Goal: Task Accomplishment & Management: Complete application form

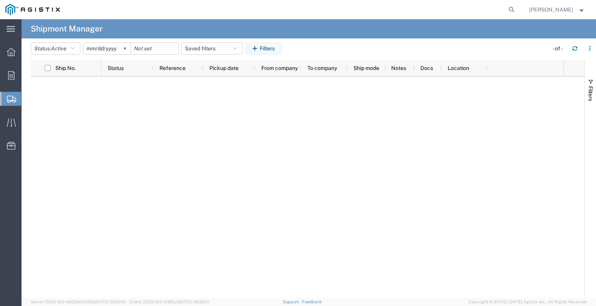
click at [0, 0] on span "Create Shipment" at bounding box center [0, 0] width 0 height 0
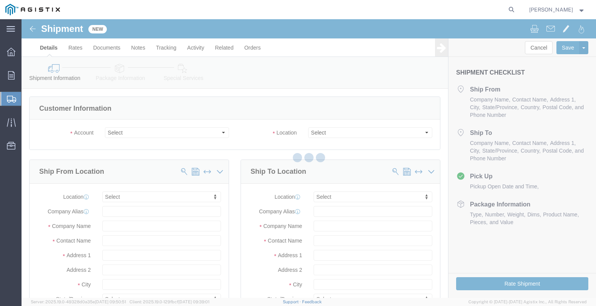
select select
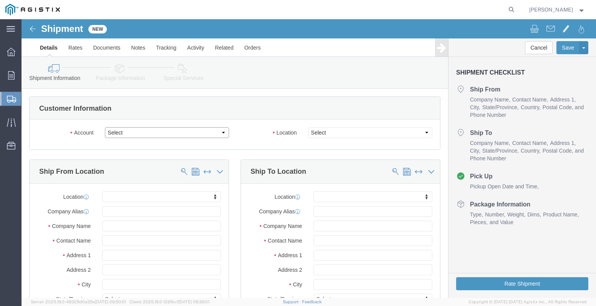
drag, startPoint x: 130, startPoint y: 132, endPoint x: 109, endPoint y: 113, distance: 28.8
click select "Select [PERSON_NAME] Gasket PG&E"
select select "9596"
click select "Select [PERSON_NAME] Gasket PG&E"
select select "PURCHORD"
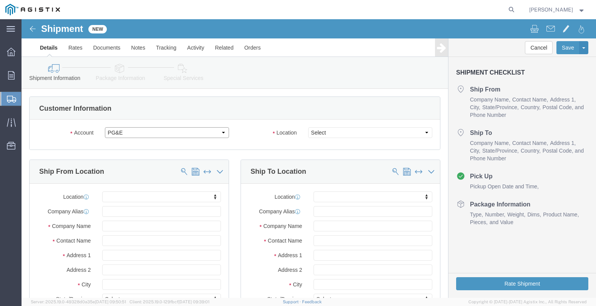
select select
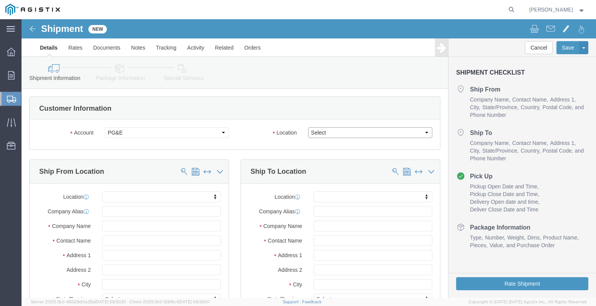
click select "Select"
select select "23082"
click select "Select All Others [GEOGRAPHIC_DATA] [GEOGRAPHIC_DATA] [GEOGRAPHIC_DATA] [GEOGRA…"
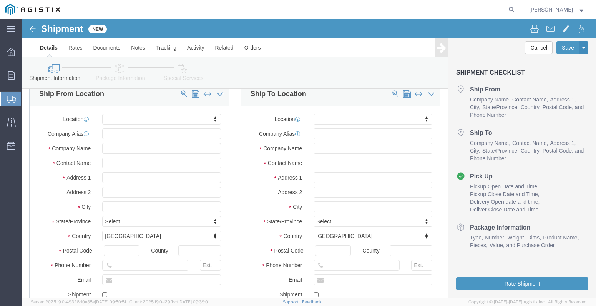
scroll to position [77, 0]
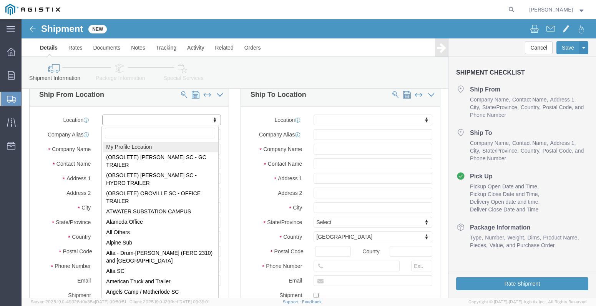
select select "MYPROFILE"
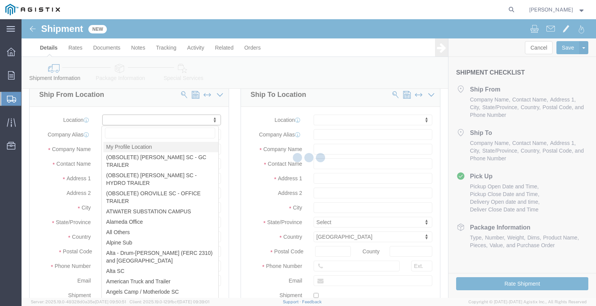
type input "[STREET_ADDRESS]"
type input "77061"
type input "[PHONE_NUMBER]"
type input "[EMAIL_ADDRESS][PERSON_NAME][PERSON_NAME][DOMAIN_NAME]"
checkbox input "true"
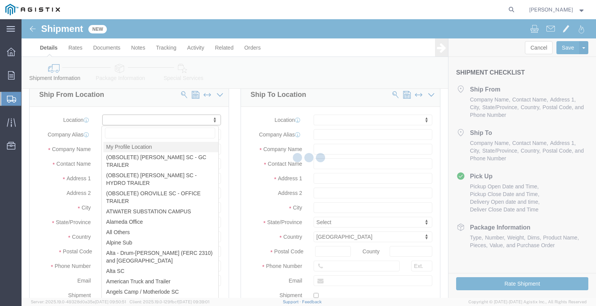
type input "[PERSON_NAME] Gasket"
type input "[PERSON_NAME]"
type input "[GEOGRAPHIC_DATA]"
select select "[GEOGRAPHIC_DATA]"
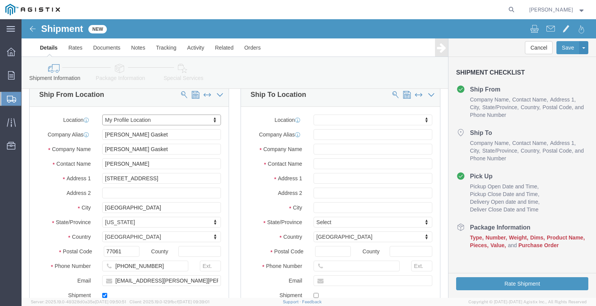
click div "Location My Profile Location (OBSOLETE) [PERSON_NAME] SC - GC TRAILER (OBSOLETE…"
click input "text"
type input "8"
click input "text"
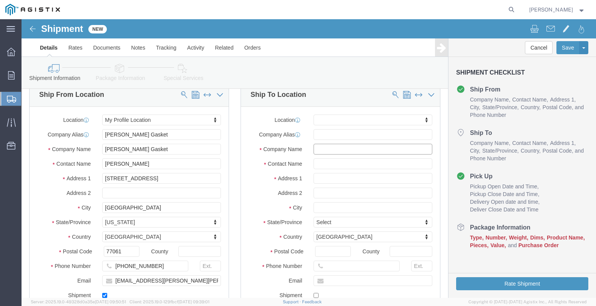
type input "8"
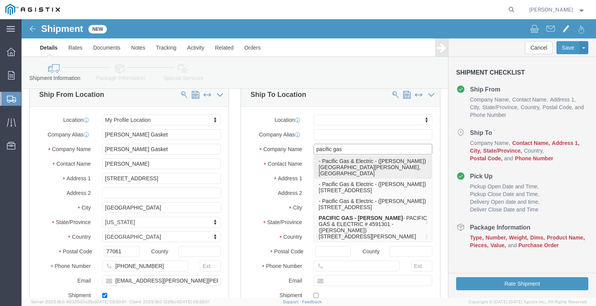
scroll to position [3, 0]
type input "pacific gas"
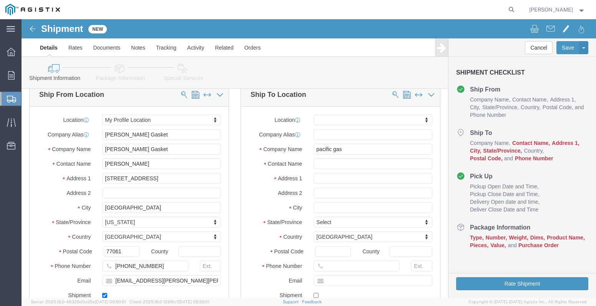
click div "Location My Profile Location (OBSOLETE) [PERSON_NAME] SC - GC TRAILER (OBSOLETE…"
click input "text"
type input "p"
click input "text"
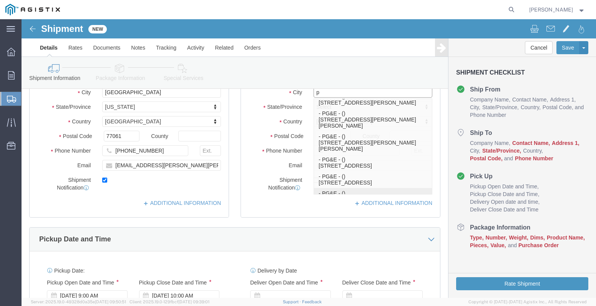
scroll to position [0, 0]
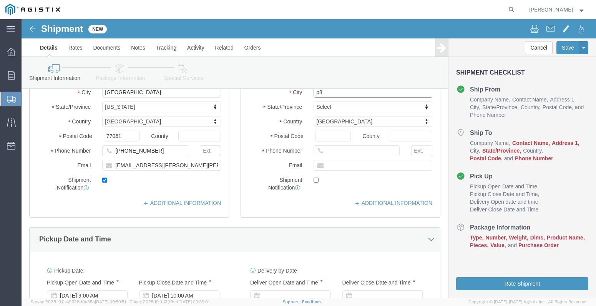
type input "p"
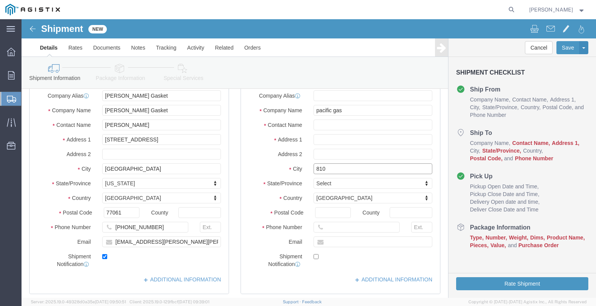
scroll to position [115, 0]
type input "8"
type input "p"
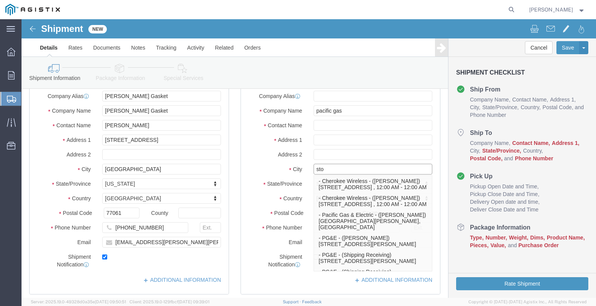
type input "stoc"
click p "- PG&E - ([PERSON_NAME]) [STREET_ADDRESS][PERSON_NAME]"
select select
type input "[STREET_ADDRESS][PERSON_NAME]"
type input "[PHONE_NUMBER]"
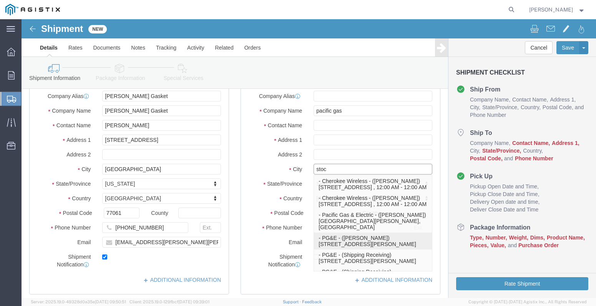
type input "PG&E"
type input "[PERSON_NAME]"
type input "Stockton"
select select "CA"
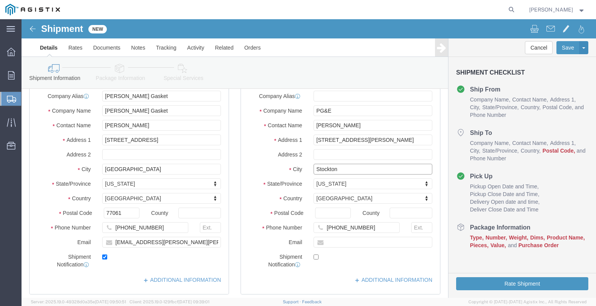
type input "Stockton"
select select
click input "Postal Code"
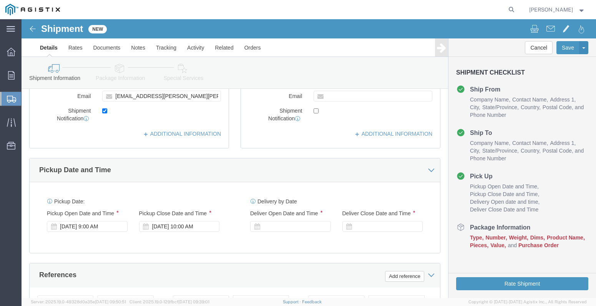
scroll to position [384, 0]
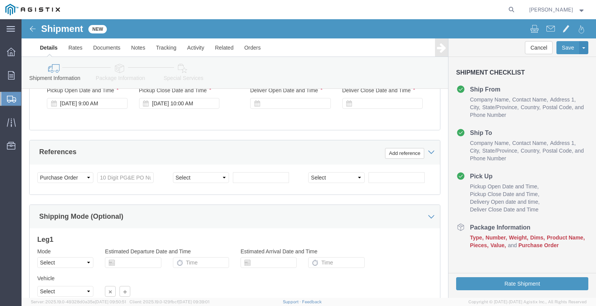
type input "95202"
select select
click input "text"
type input "3501416559"
click select "Select Account Type Activity ID Airline Appointment Number ASN Batch Request # …"
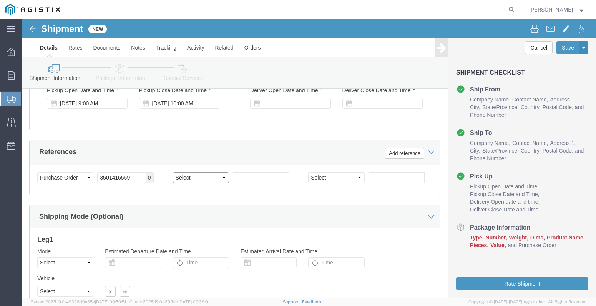
select select "ORDERNUM"
click select "Select Account Type Activity ID Airline Appointment Number ASN Batch Request # …"
drag, startPoint x: 232, startPoint y: 159, endPoint x: 234, endPoint y: 154, distance: 4.8
click input "text"
type input "M000135157"
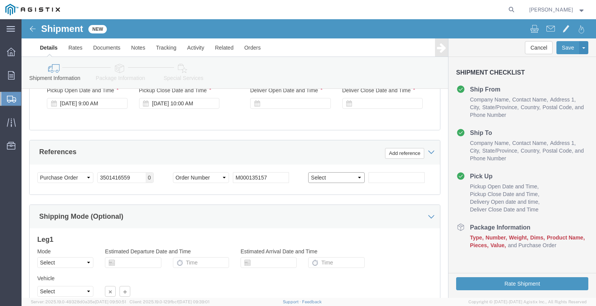
click select "Select Account Type Activity ID Airline Appointment Number ASN Batch Request # …"
select select "PURCHORD"
click select "Select Account Type Activity ID Airline Appointment Number ASN Batch Request # …"
click div "Select Account Type Activity ID Airline Appointment Number ASN Batch Request # …"
click input "text"
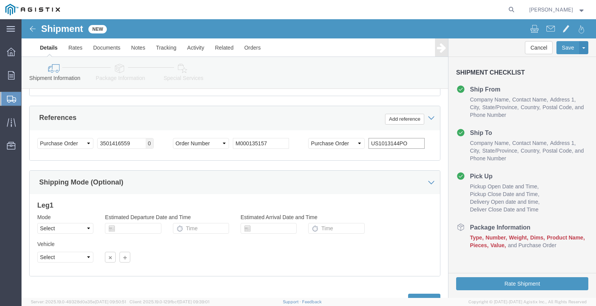
scroll to position [451, 0]
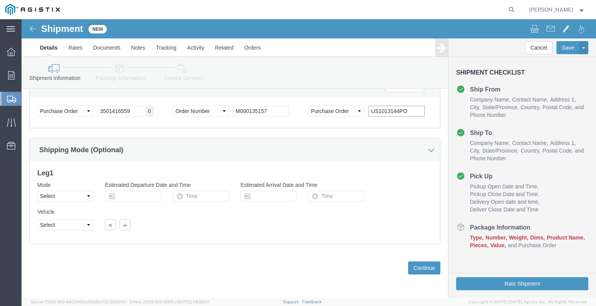
type input "US1013144PO"
click select "Select Air Less than Truckload Multi-Leg Ocean Freight Rail Small Parcel Truckl…"
select select "LTL"
click select "Select Air Less than Truckload Multi-Leg Ocean Freight Rail Small Parcel Truckl…"
drag, startPoint x: 54, startPoint y: 206, endPoint x: 54, endPoint y: 211, distance: 4.6
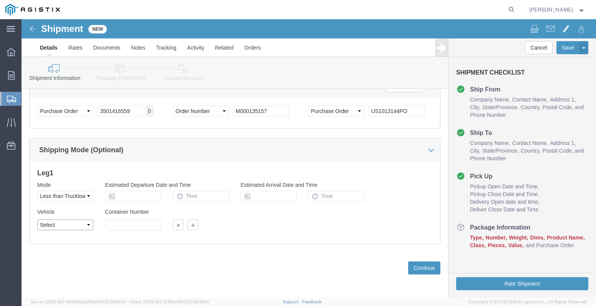
click select "Select Straight Truck"
select select "STTR"
click select "Select Straight Truck"
click input "text"
click button "Continue"
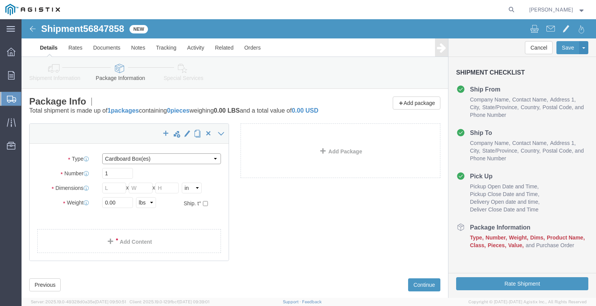
click select "Select Bulk Bundle(s) Cardboard Box(es) Carton(s) Crate(s) Drum(s) (Fiberboard)…"
select select "PSNS"
click select "Select Bulk Bundle(s) Cardboard Box(es) Carton(s) Crate(s) Drum(s) (Fiberboard)…"
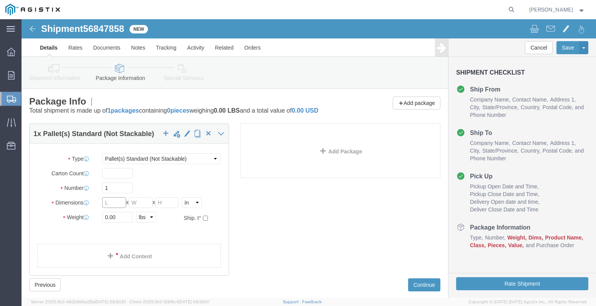
click input "text"
type input "36"
type input "20"
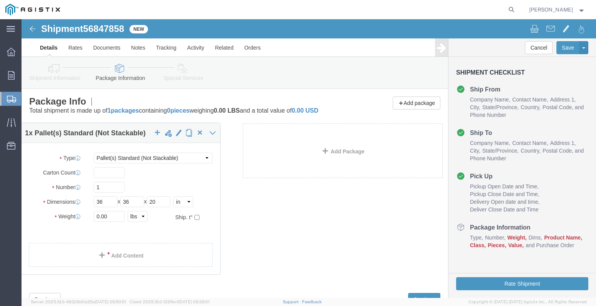
drag, startPoint x: 111, startPoint y: 211, endPoint x: 65, endPoint y: 204, distance: 46.2
click div "1 x Pallet(s) Standard (Not Stackable) Package Type Select Bulk Bundle(s) Cardb…"
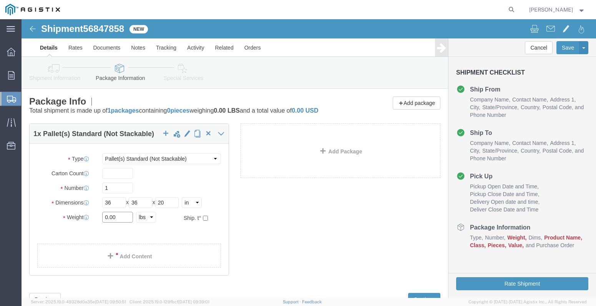
drag, startPoint x: 96, startPoint y: 209, endPoint x: 72, endPoint y: 203, distance: 24.9
click div "Weight 0.00 Select kgs lbs Ship. t°"
type input "945"
click link "Add Content"
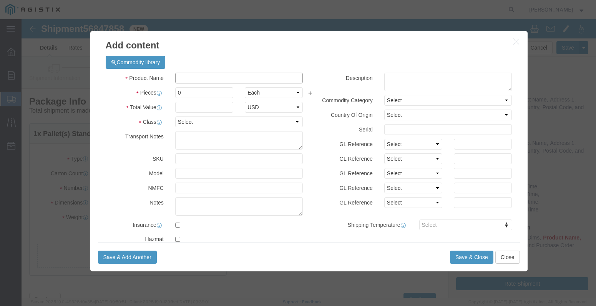
click input "text"
type input "BOLTS"
drag, startPoint x: 163, startPoint y: 71, endPoint x: 135, endPoint y: 71, distance: 28.4
click div "Pieces 0 Select Bag Barrels 100Board Feet Bottle Box Blister Pack Carats Can Ca…"
type input "25"
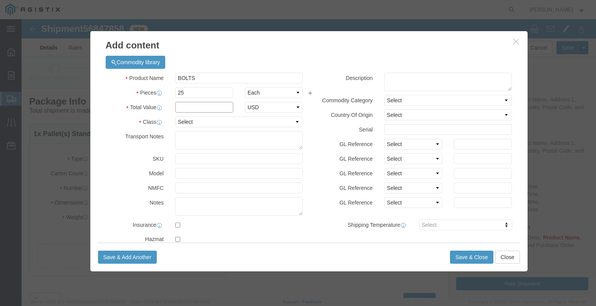
click input "text"
drag, startPoint x: 452, startPoint y: 38, endPoint x: 264, endPoint y: 105, distance: 199.9
click div "Commodity library"
click input "text"
paste input "6,601.00"
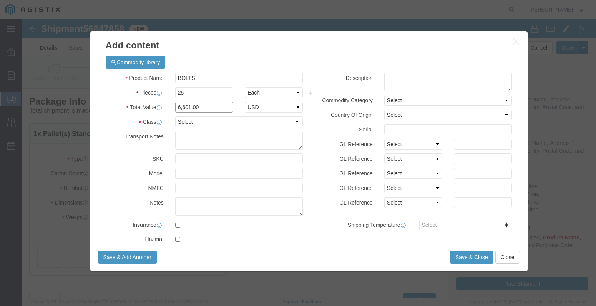
click input "6,601.00"
type input "6,601.00"
click select "Select 50 55 60 65 70 85 92.5 100 125 175 250 300 400"
select select "50"
click select "Select 50 55 60 65 70 85 92.5 100 125 175 250 300 400"
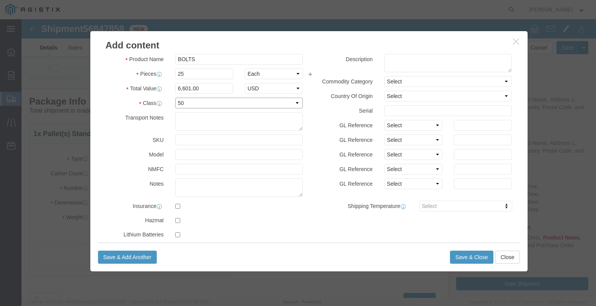
scroll to position [29, 0]
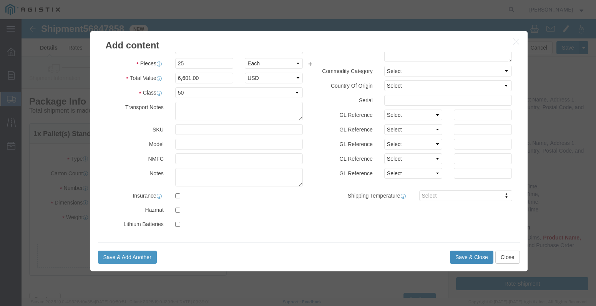
click button "Save & Close"
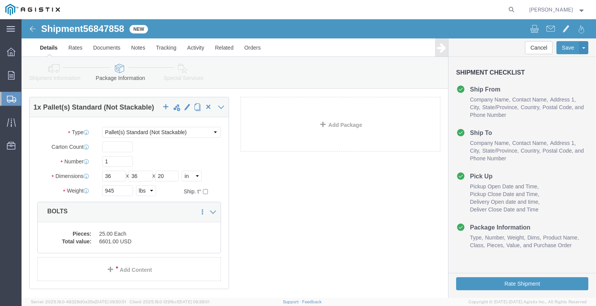
scroll to position [79, 0]
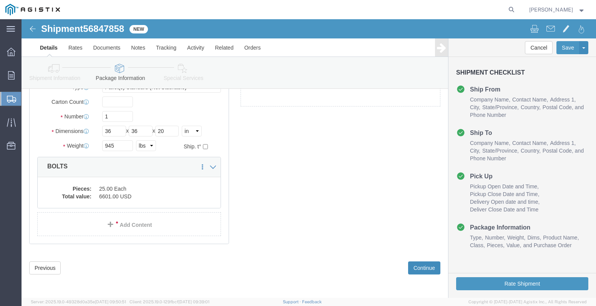
click button "Continue"
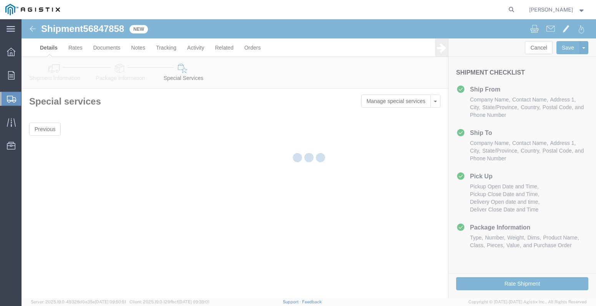
scroll to position [0, 0]
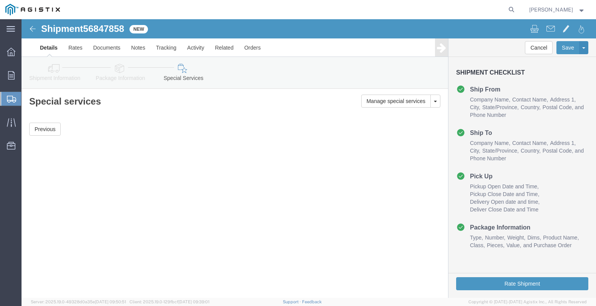
click div "Shipment Checklist Ship From Company Name Contact Name Address 1 City State/Pro…"
drag, startPoint x: 467, startPoint y: 263, endPoint x: 488, endPoint y: 272, distance: 22.4
click button "Rate Shipment"
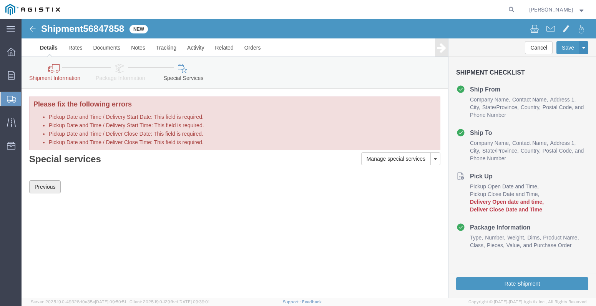
click button "Previous"
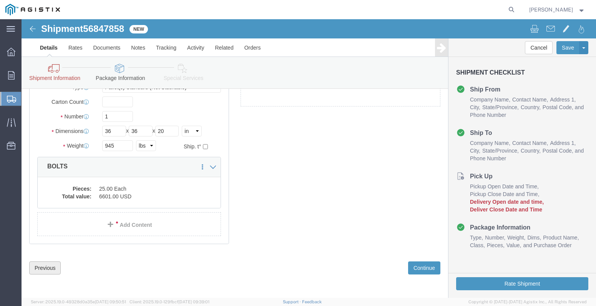
click button "Previous"
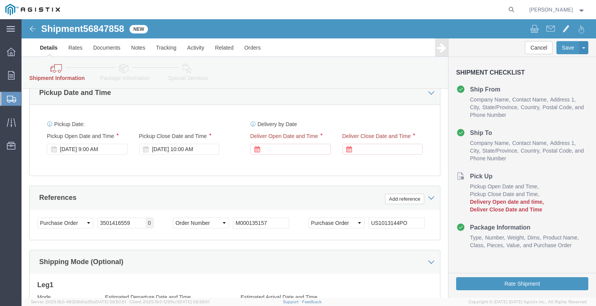
scroll to position [393, 0]
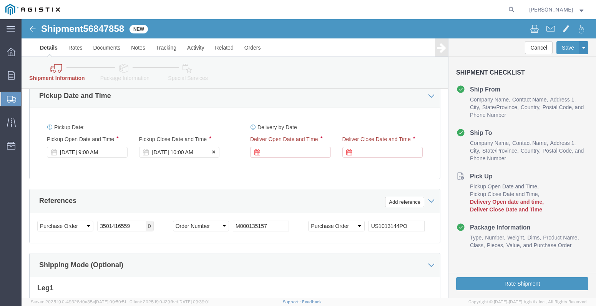
click div "[DATE] 10:00 AM"
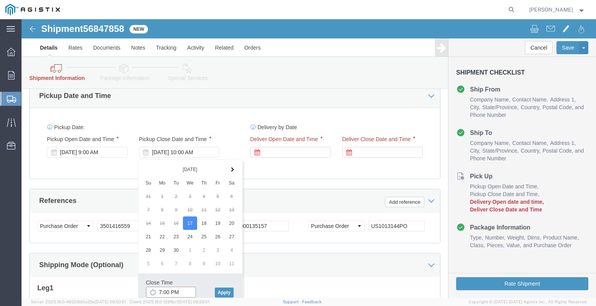
type input "8:00 PM"
click button "Apply"
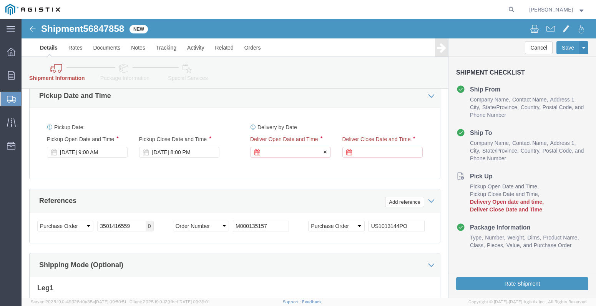
click div
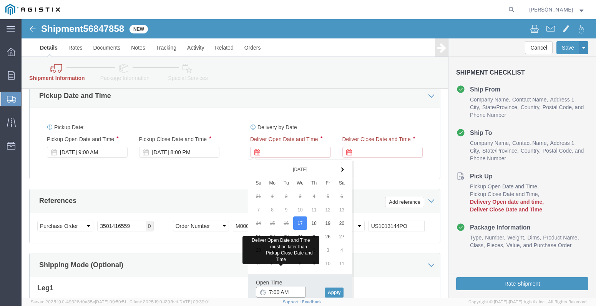
type input "8:00 AM"
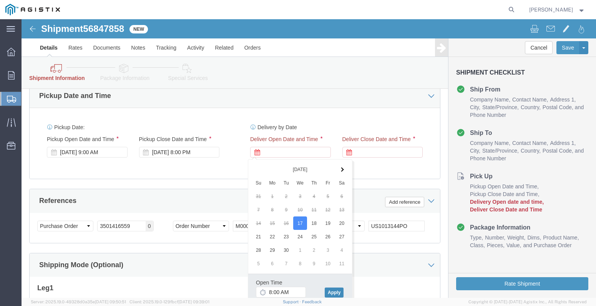
click button "Apply"
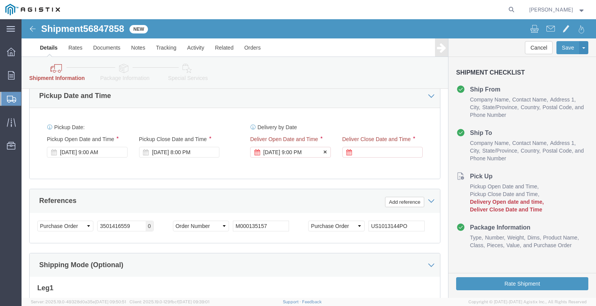
click div "Delivery Start Date Delivery Start Time Deliver Open Date and Time [DATE] 9:00 …"
click div "[DATE] 9:00 PM"
click div "Pickup Date: Pickup Start Date Pickup Start Time Pickup Open Date and Time [DAT…"
click div
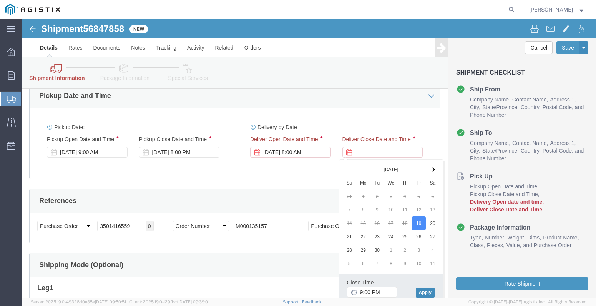
click button "Apply"
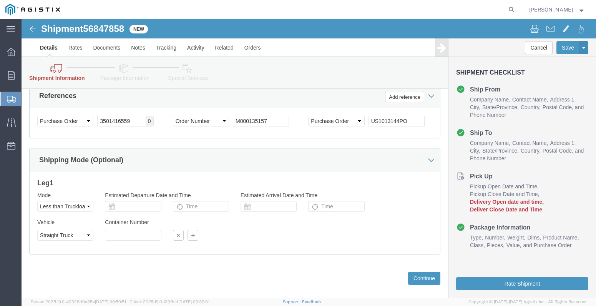
scroll to position [508, 0]
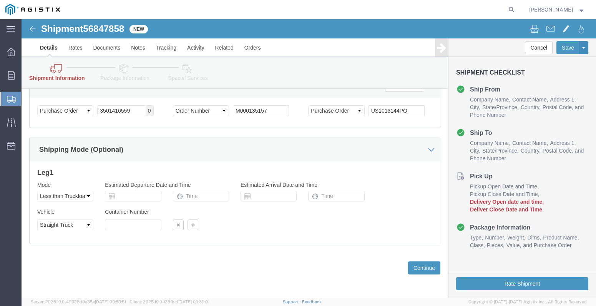
click div "Leg 1 Mode Select Air Less than Truckload Multi-Leg Ocean Freight Rail Small Pa…"
click div "Previous Continue"
click button "Continue"
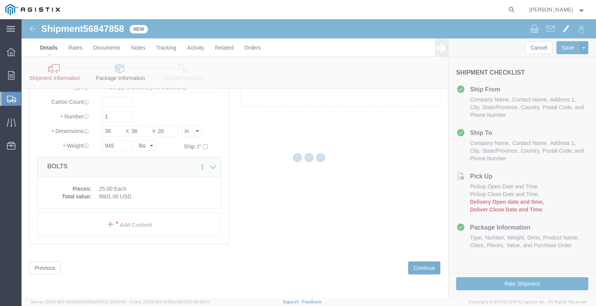
scroll to position [137, 0]
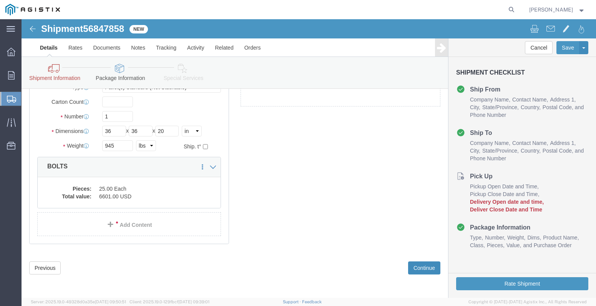
click button "Continue"
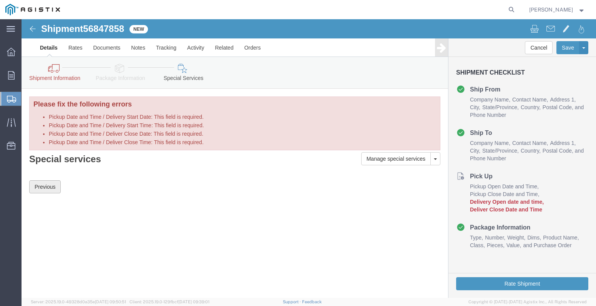
click button "Previous"
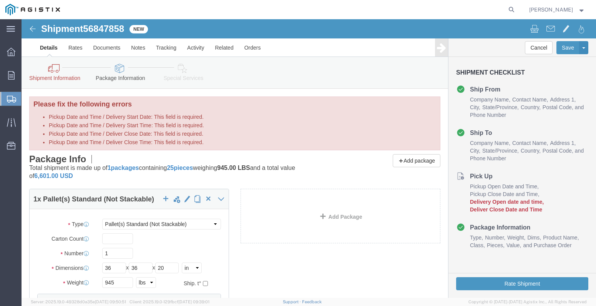
click div "Package Info Total shipment is made up of 1 packages containing 25 pieces weigh…"
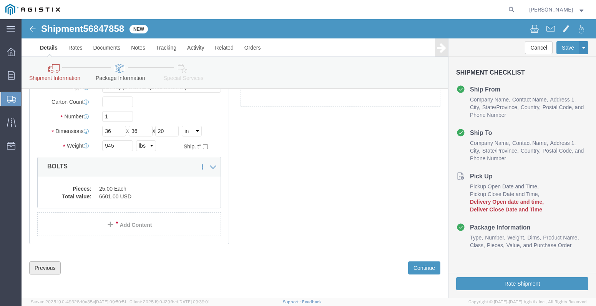
drag, startPoint x: 12, startPoint y: 248, endPoint x: 162, endPoint y: 226, distance: 151.5
click button "Previous"
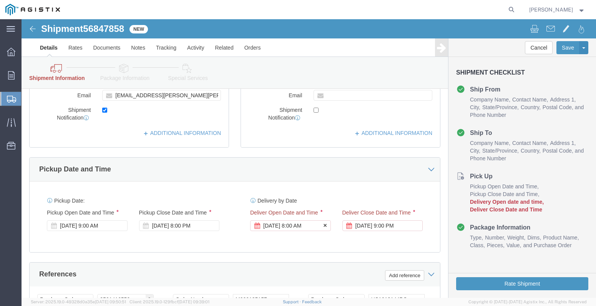
scroll to position [316, 0]
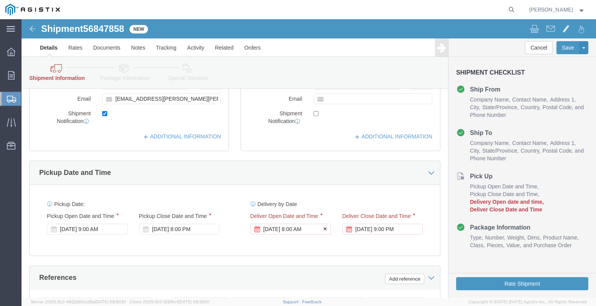
click div "[DATE] 8:00 AM"
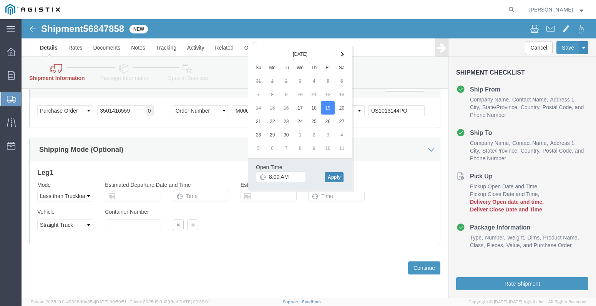
click button "Apply"
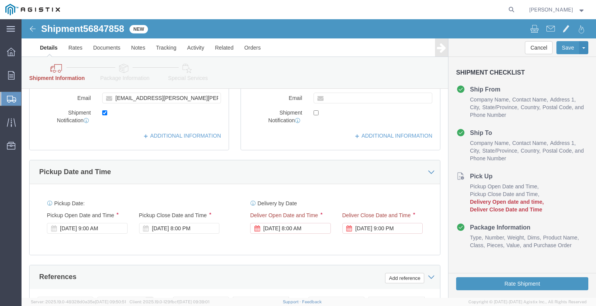
scroll to position [316, 0]
click div "[DATE] 9:00 PM"
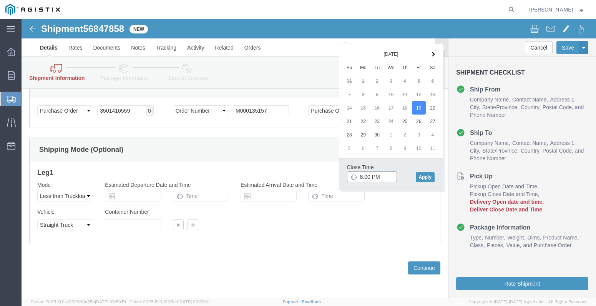
type input "8:30 PM"
click button "Apply"
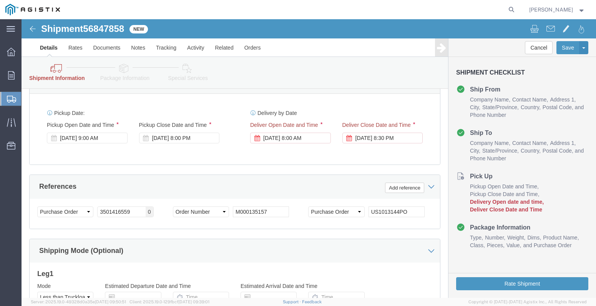
scroll to position [355, 0]
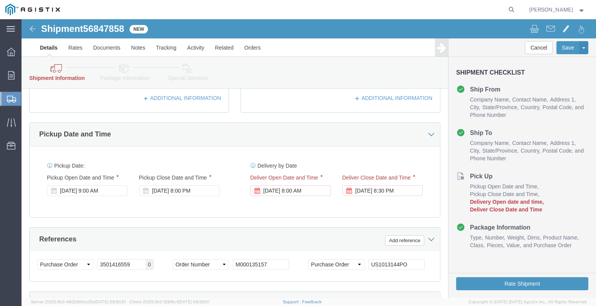
click div "Pickup Date: Pickup Start Date Pickup Start Time Pickup Open Date and Time [DAT…"
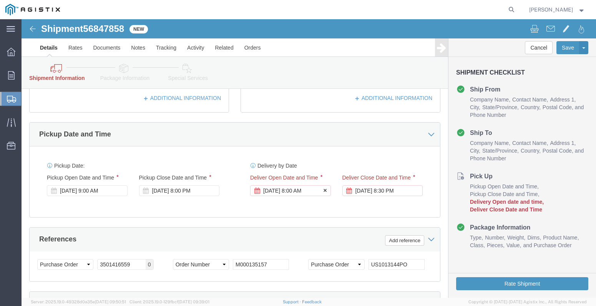
click div "[DATE] 8:00 AM"
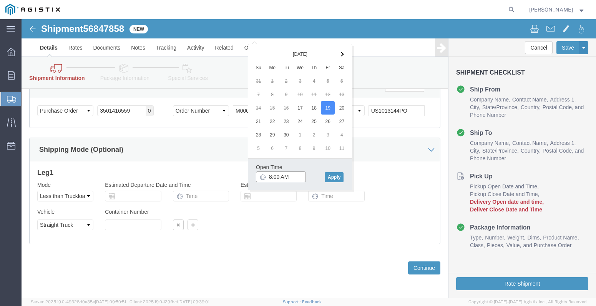
type input "9:00 AM"
click button "Apply"
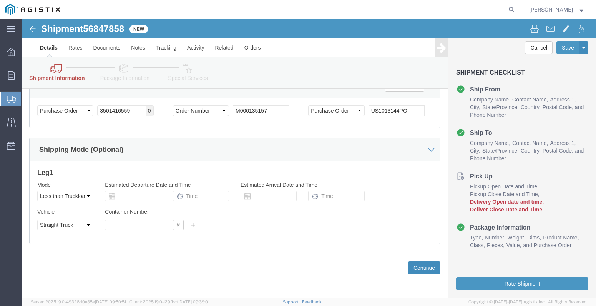
click button "Continue"
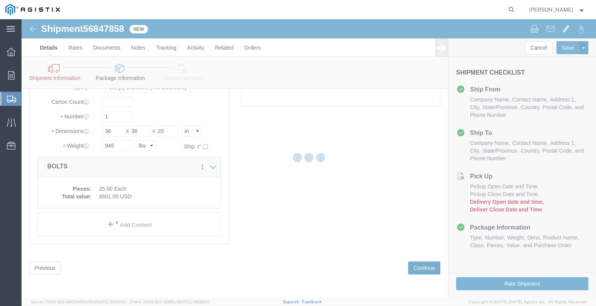
scroll to position [137, 0]
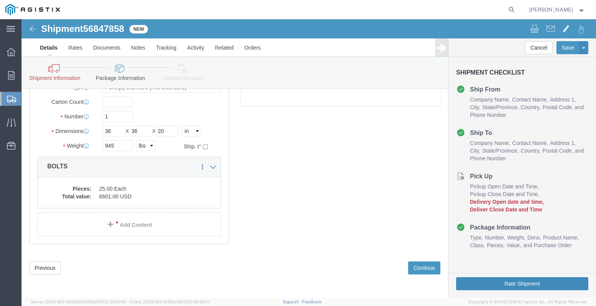
click button "Rate Shipment"
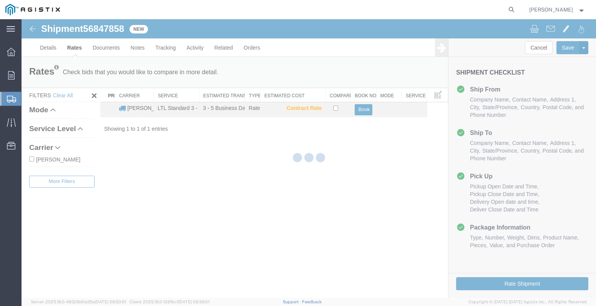
scroll to position [0, 0]
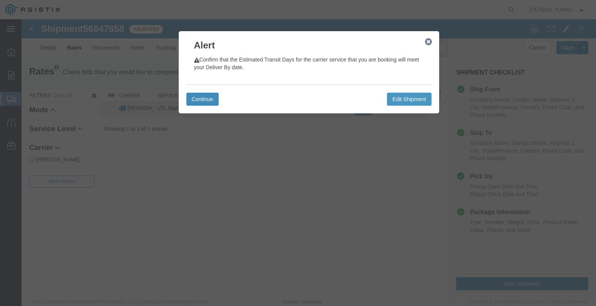
click at [201, 95] on button "Continue" at bounding box center [202, 99] width 32 height 13
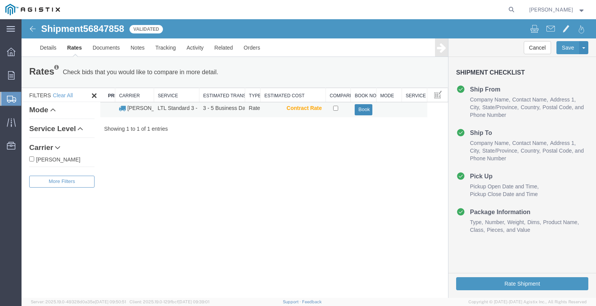
click at [362, 114] on button "Book" at bounding box center [364, 109] width 18 height 11
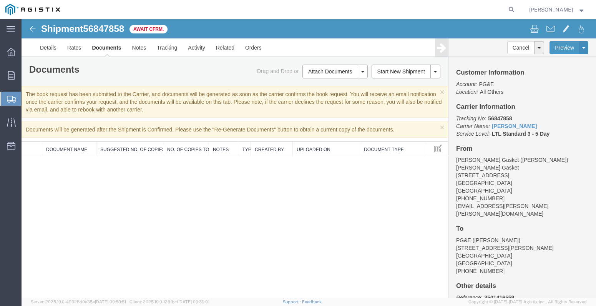
click at [0, 0] on span "Create Shipment" at bounding box center [0, 0] width 0 height 0
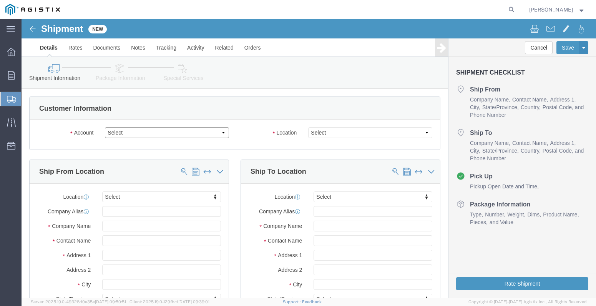
click select "Select [PERSON_NAME] Gasket PG&E"
select select "9596"
click select "Select [PERSON_NAME] Gasket PG&E"
select select "PURCHORD"
select select
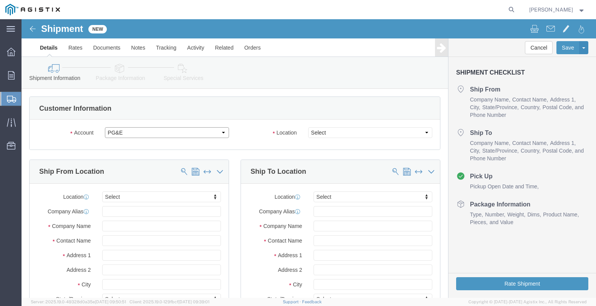
select select
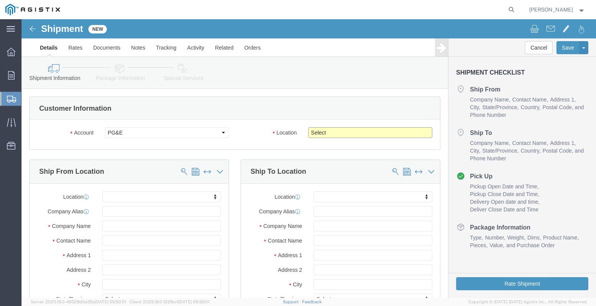
click select "Select All Others [GEOGRAPHIC_DATA] [GEOGRAPHIC_DATA] [GEOGRAPHIC_DATA] [GEOGRA…"
select select "23082"
click select "Select All Others [GEOGRAPHIC_DATA] [GEOGRAPHIC_DATA] [GEOGRAPHIC_DATA] [GEOGRA…"
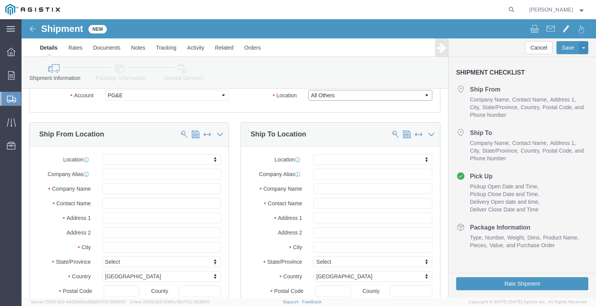
scroll to position [115, 0]
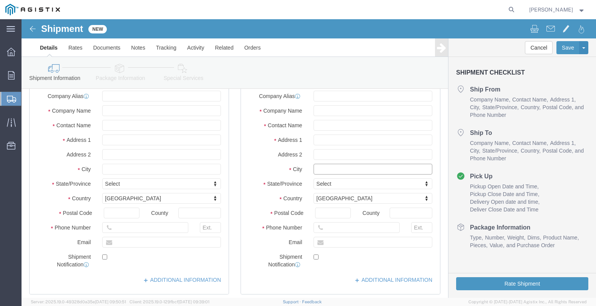
click input "text"
type input "8"
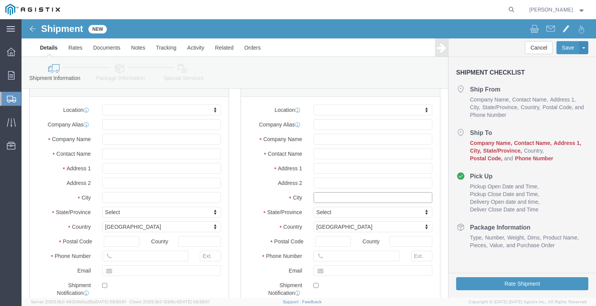
scroll to position [38, 0]
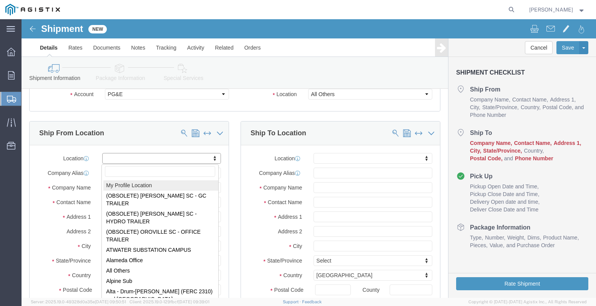
select select "MYPROFILE"
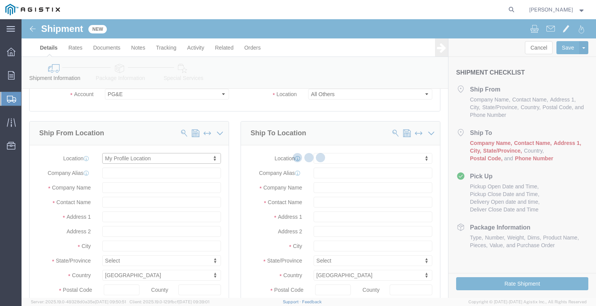
type input "[STREET_ADDRESS]"
type input "77061"
type input "[PHONE_NUMBER]"
type input "[EMAIL_ADDRESS][PERSON_NAME][PERSON_NAME][DOMAIN_NAME]"
checkbox input "true"
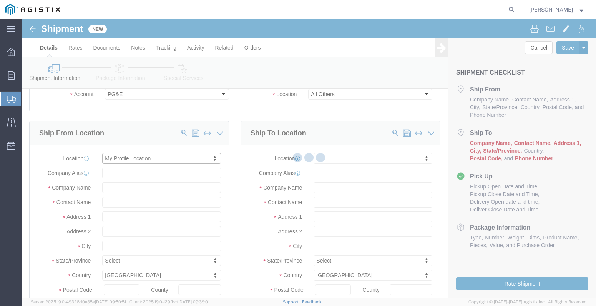
type input "[PERSON_NAME] Gasket"
type input "[PERSON_NAME]"
type input "[GEOGRAPHIC_DATA]"
select select "[GEOGRAPHIC_DATA]"
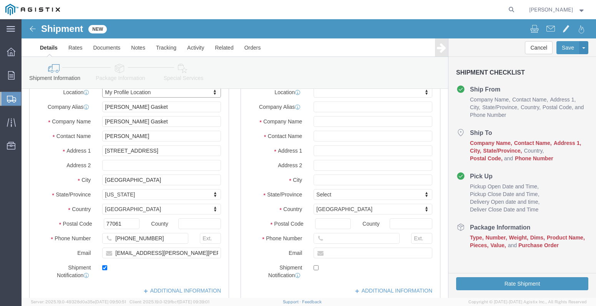
scroll to position [115, 0]
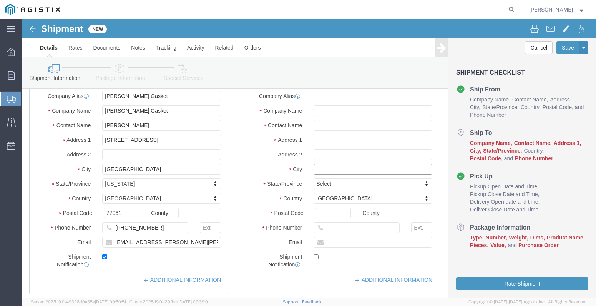
click input "text"
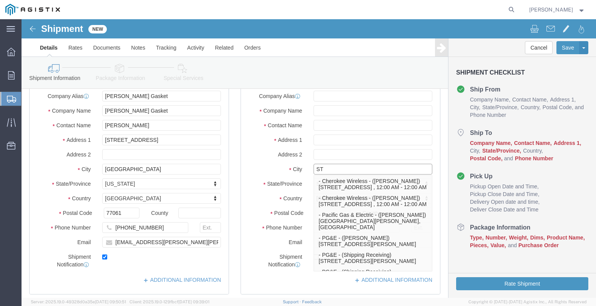
type input "S"
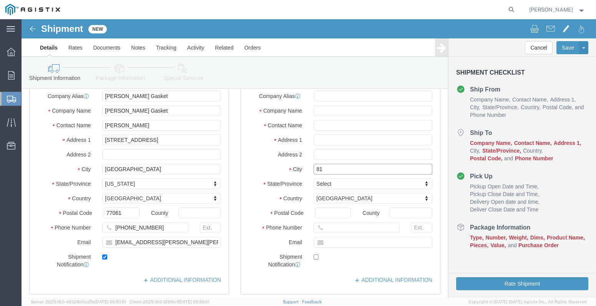
type input "8"
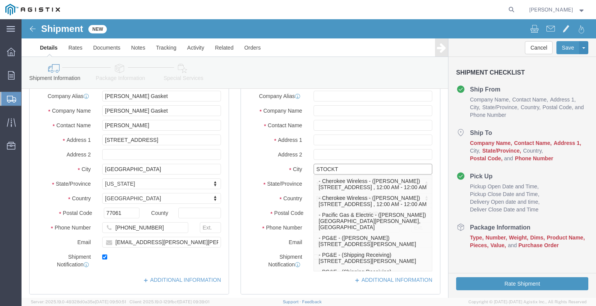
type input "STOCKTO"
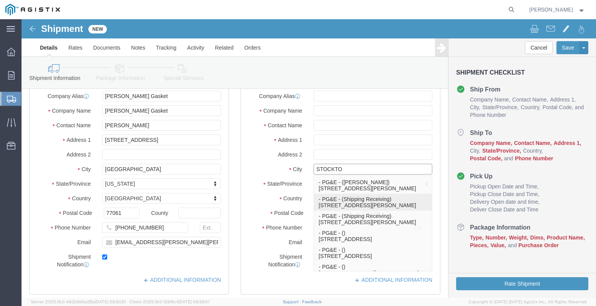
scroll to position [38, 0]
click p "- PG&E - ([PERSON_NAME]) [STREET_ADDRESS][PERSON_NAME]"
select select
type input "[STREET_ADDRESS][PERSON_NAME]"
type input "[PHONE_NUMBER]"
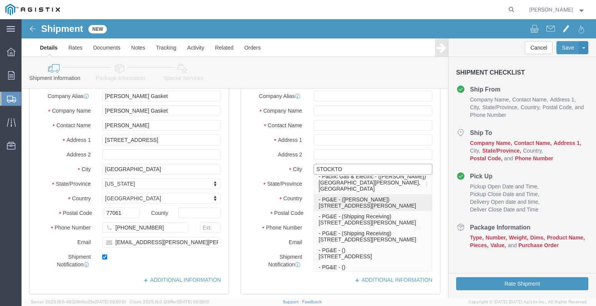
type input "PG&E"
type input "[PERSON_NAME]"
type input "Stockton"
select select "CA"
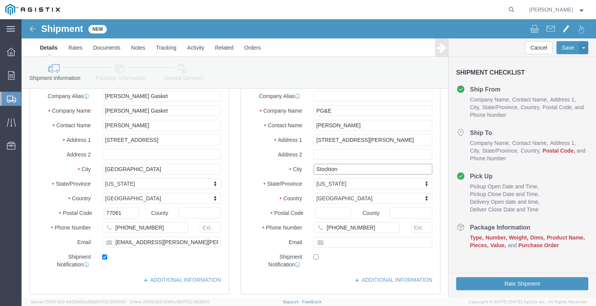
type input "Stockton"
select select
click input "Postal Code"
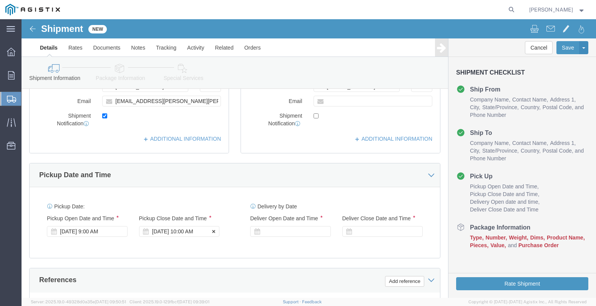
scroll to position [269, 0]
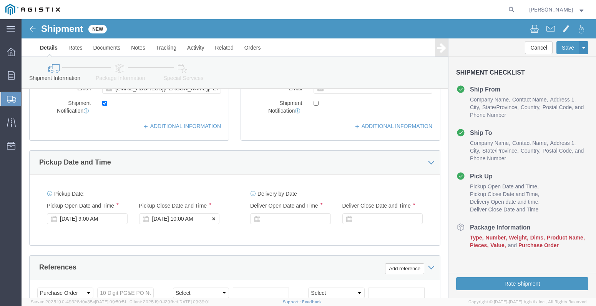
type input "95204"
select select
click div "[DATE] 10:00 AM"
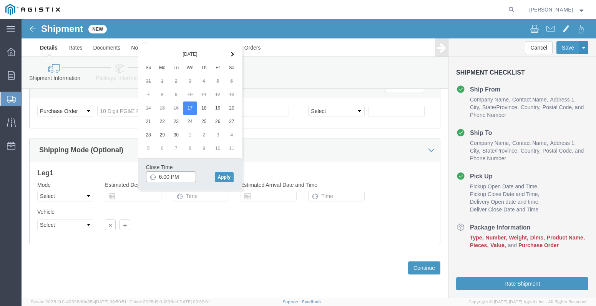
type input "7:00 PM"
click button "Apply"
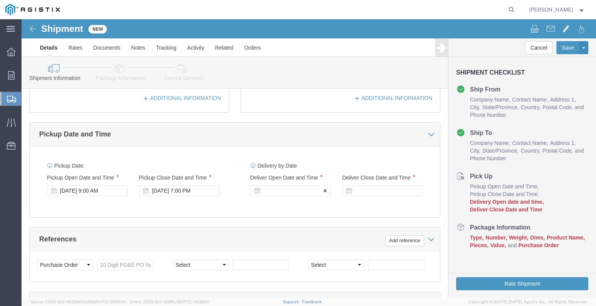
click div
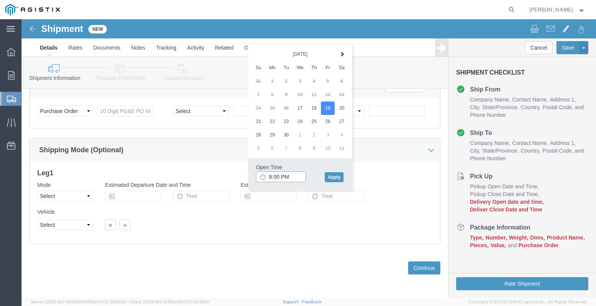
click input "8:00 PM"
type input "8:00 AM"
click button "Apply"
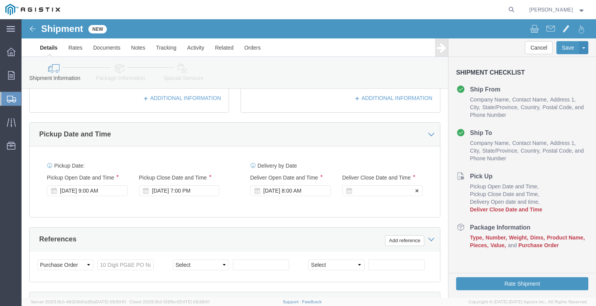
click div
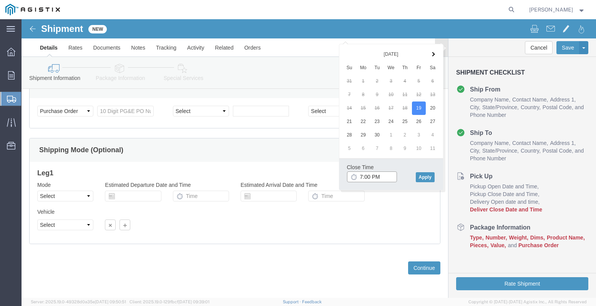
type input "8:00 PM"
click button "Apply"
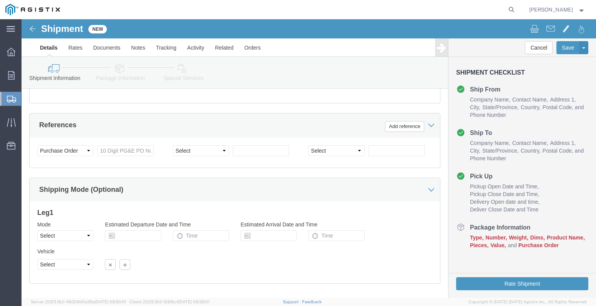
scroll to position [374, 0]
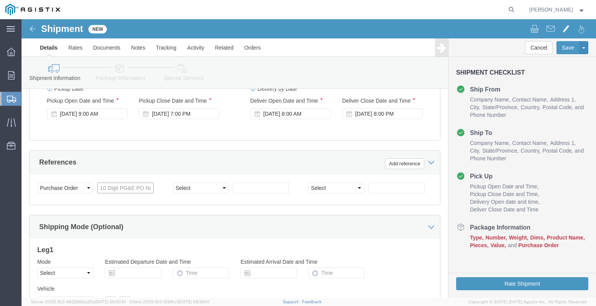
click input "text"
type input "3501417727"
click div "Select Account Type Activity ID Airline Appointment Number ASN Batch Request # …"
click select "Select Account Type Activity ID Airline Appointment Number ASN Batch Request # …"
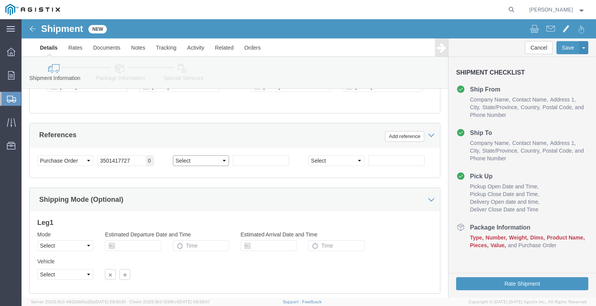
scroll to position [412, 0]
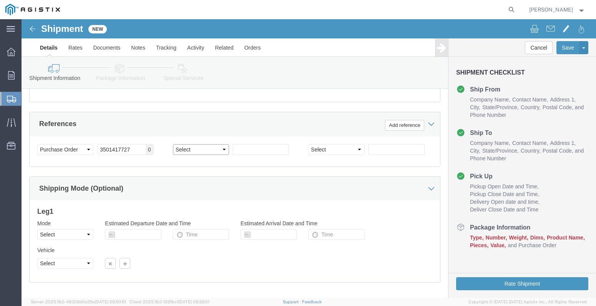
click select "Select Account Type Activity ID Airline Appointment Number ASN Batch Request # …"
select select "ORDERNUM"
click select "Select Account Type Activity ID Airline Appointment Number ASN Batch Request # …"
click input "text"
type input "M000135196"
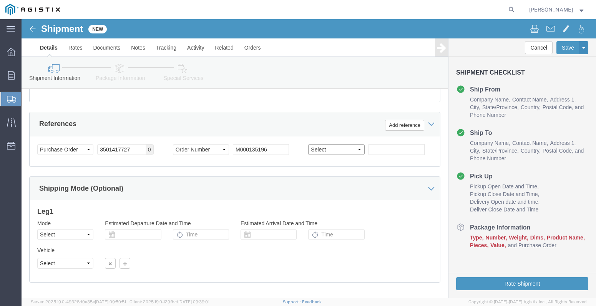
click select "Select Account Type Activity ID Airline Appointment Number ASN Batch Request # …"
select select "PURCHORD"
click select "Select Account Type Activity ID Airline Appointment Number ASN Batch Request # …"
drag, startPoint x: 362, startPoint y: 130, endPoint x: 353, endPoint y: 138, distance: 12.3
click input "text"
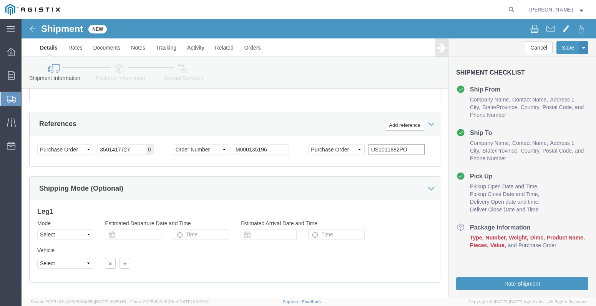
type input "US1011882PO"
click div "Mode Select Air Less than Truckload Multi-Leg Ocean Freight Rail Small Parcel T…"
drag, startPoint x: 31, startPoint y: 215, endPoint x: 36, endPoint y: 210, distance: 6.8
click select "Select Air Less than Truckload Multi-Leg Ocean Freight Rail Small Parcel Truckl…"
select select "LTL"
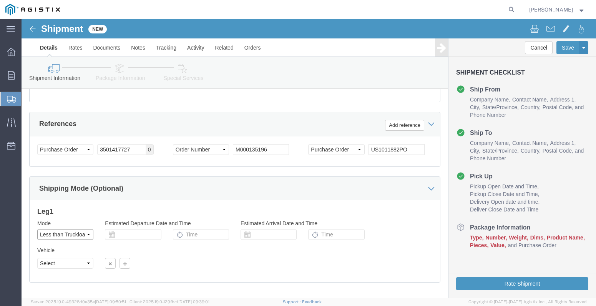
click select "Select Air Less than Truckload Multi-Leg Ocean Freight Rail Small Parcel Truckl…"
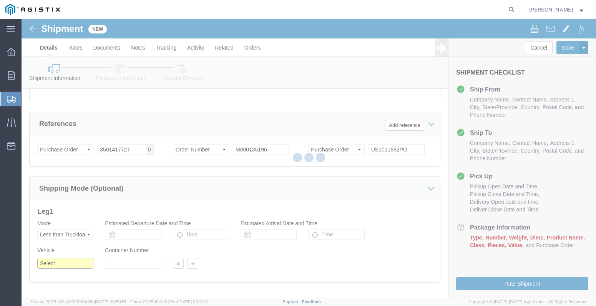
click select "Select Straight Truck"
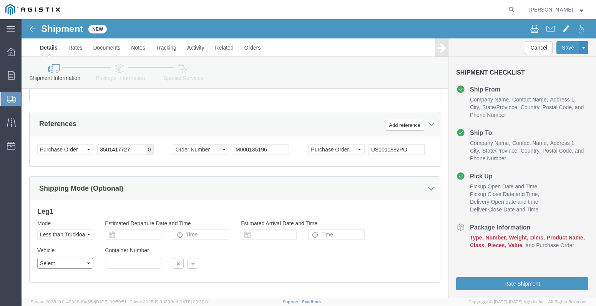
select select "STTR"
click select "Select Straight Truck"
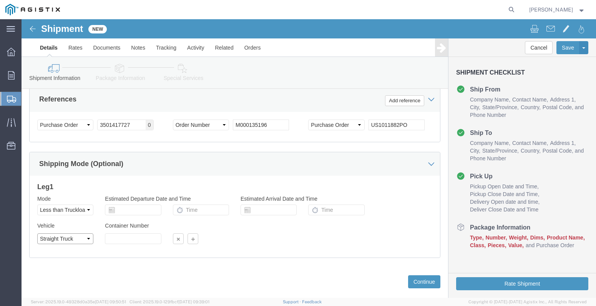
scroll to position [451, 0]
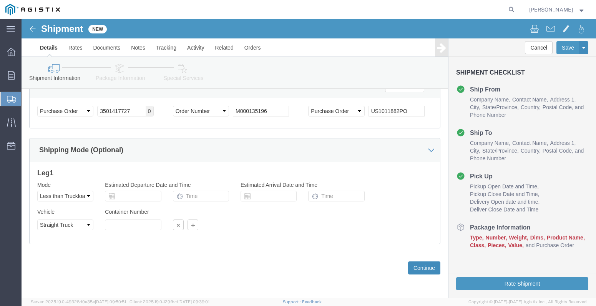
click button "Continue"
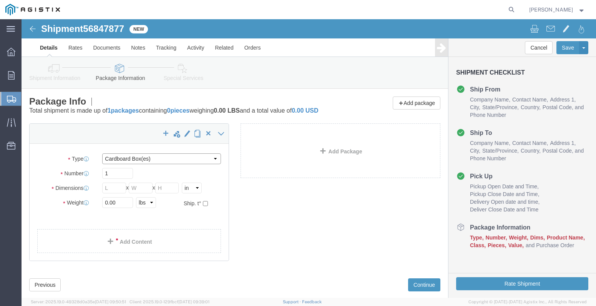
click select "Select Bulk Bundle(s) Cardboard Box(es) Carton(s) Crate(s) Drum(s) (Fiberboard)…"
select select "PSNS"
click select "Select Bulk Bundle(s) Cardboard Box(es) Carton(s) Crate(s) Drum(s) (Fiberboard)…"
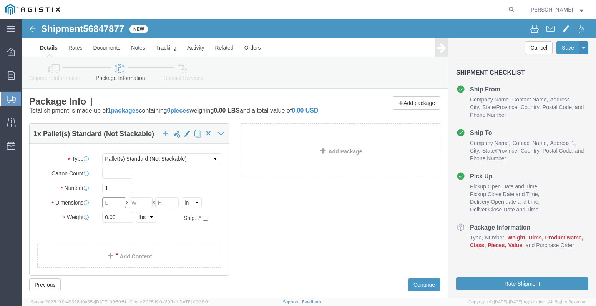
drag, startPoint x: 100, startPoint y: 192, endPoint x: 109, endPoint y: 175, distance: 18.9
click input "text"
type input "36"
type input "20"
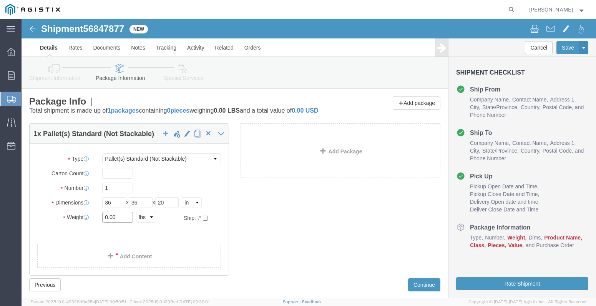
drag, startPoint x: 98, startPoint y: 209, endPoint x: 43, endPoint y: 196, distance: 56.2
click div "Package Type Select Bulk Bundle(s) Cardboard Box(es) Carton(s) Crate(s) Drum(s)…"
type input "1140"
click link "Add Content"
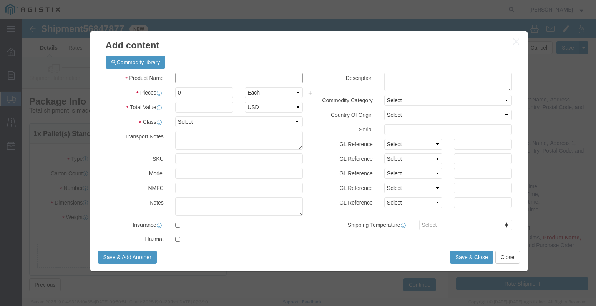
click input "text"
type input "BOLTS"
type input "10,046.52"
drag, startPoint x: 189, startPoint y: 86, endPoint x: 137, endPoint y: 73, distance: 53.5
drag, startPoint x: 181, startPoint y: 91, endPoint x: 130, endPoint y: 82, distance: 51.8
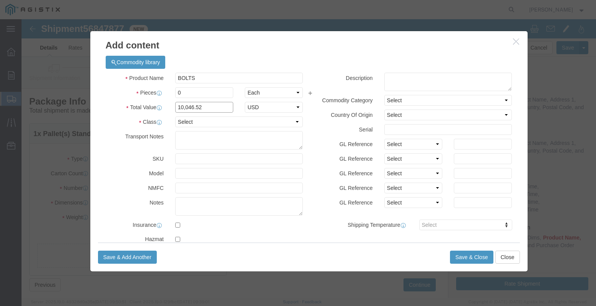
click div "Total Value 10,046.52 Select ADP AED AFN ALL AMD AOA ARS ATS AUD AWG AZN BAM BB…"
type input "30"
click label "Model"
click select "Select 50 55 60 65 70 85 92.5 100 125 175 250 300 400"
select select "50"
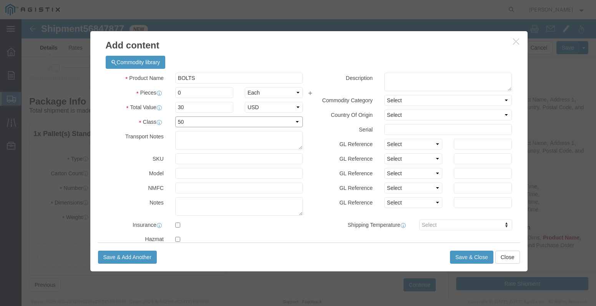
click select "Select 50 55 60 65 70 85 92.5 100 125 175 250 300 400"
drag, startPoint x: 171, startPoint y: 88, endPoint x: 134, endPoint y: 86, distance: 36.6
click div "Total Value 30 Select ADP AED AFN ALL AMD AOA ARS ATS AUD AWG AZN BAM BBD BDT B…"
click div "Product Name BOLTS Pieces 0 Select Bag Barrels 100Board Feet Bottle Box Blister…"
drag, startPoint x: 179, startPoint y: 75, endPoint x: 128, endPoint y: 69, distance: 51.4
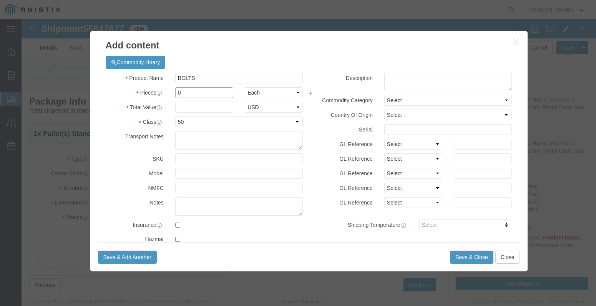
click div "Pieces 0 Select Bag Barrels 100Board Feet Bottle Box Blister Pack Carats Can Ca…"
type input "30"
click h3 "Add content"
click div "Commodity library Product Name BOLTS Pieces 30 Select Bag Barrels 100Board Feet…"
click input "text"
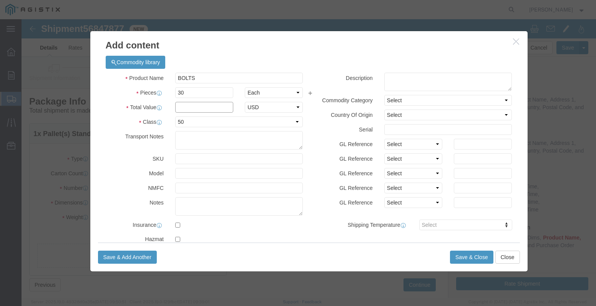
paste input "7,921.20"
click input "7,921.20"
type input "7,921.20"
click button "Save & Close"
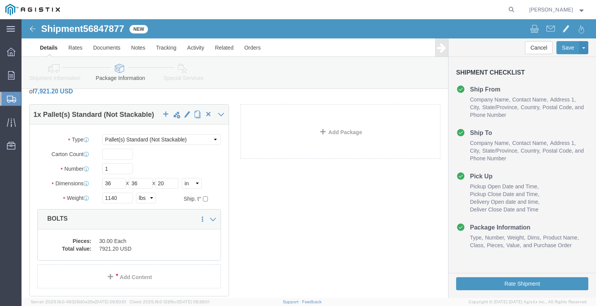
scroll to position [79, 0]
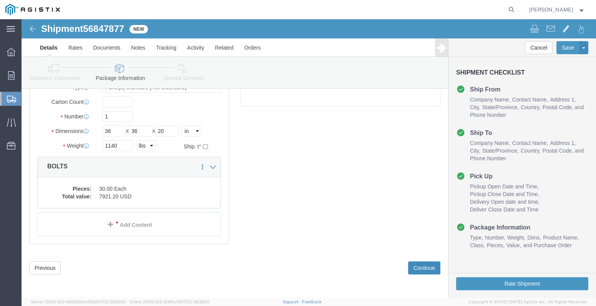
click button "Continue"
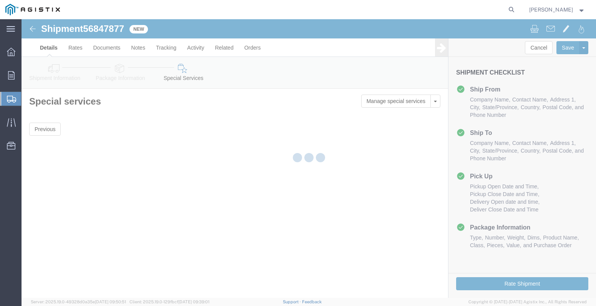
scroll to position [0, 0]
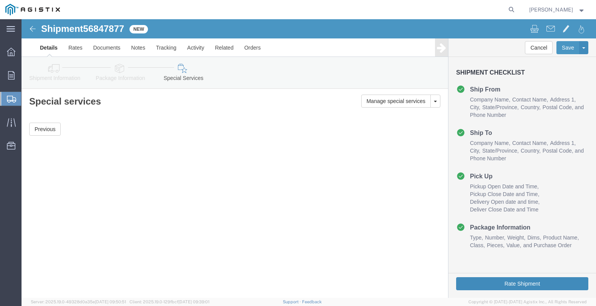
click button "Rate Shipment"
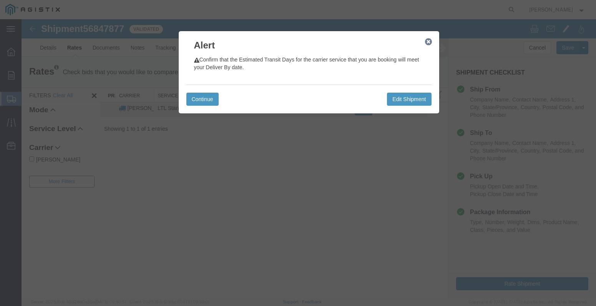
click at [203, 91] on div "Continue Edit Shipment" at bounding box center [308, 99] width 245 height 29
click at [223, 98] on div "Continue Edit Shipment" at bounding box center [308, 99] width 245 height 29
click at [204, 100] on button "Continue" at bounding box center [202, 99] width 32 height 13
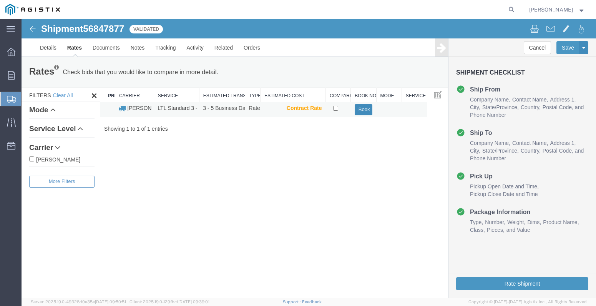
click at [359, 108] on button "Book" at bounding box center [364, 109] width 18 height 11
